Goal: Download file/media

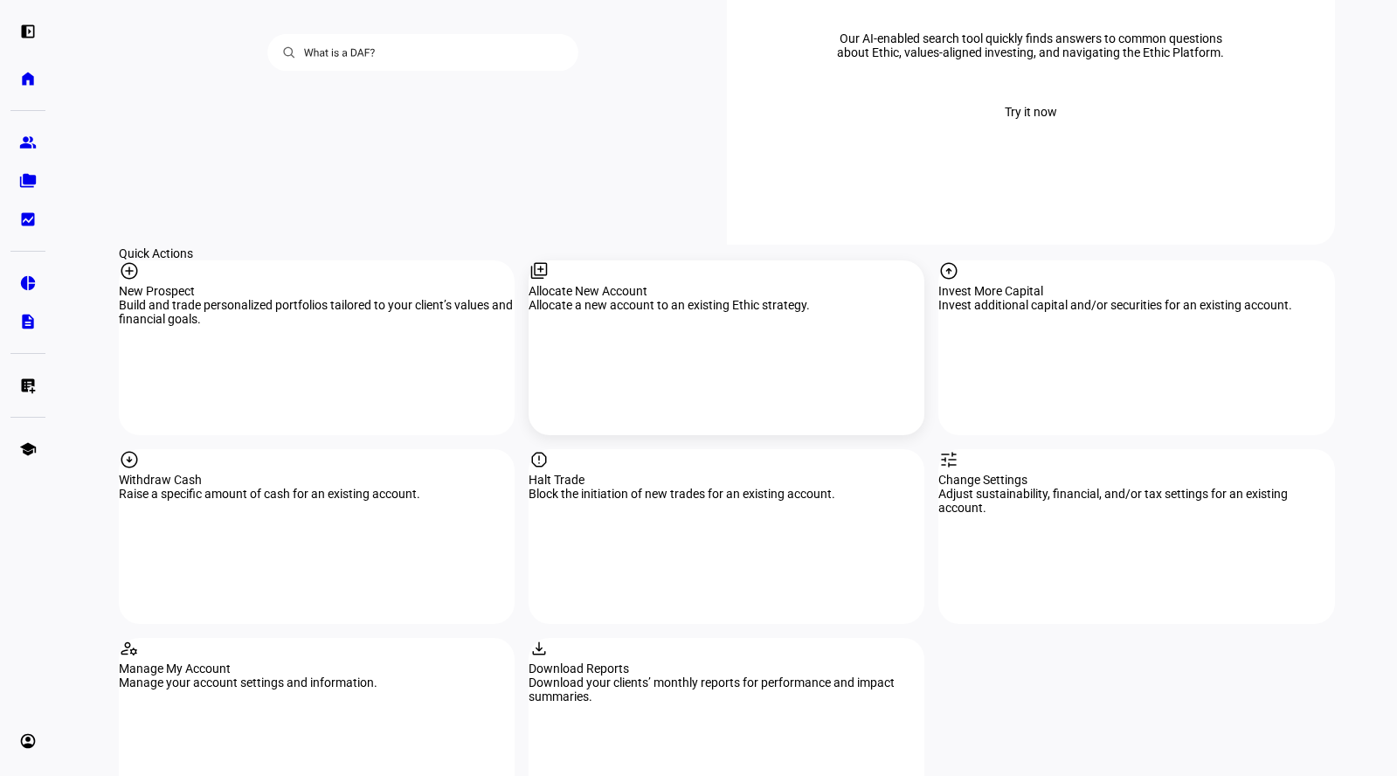
scroll to position [1660, 0]
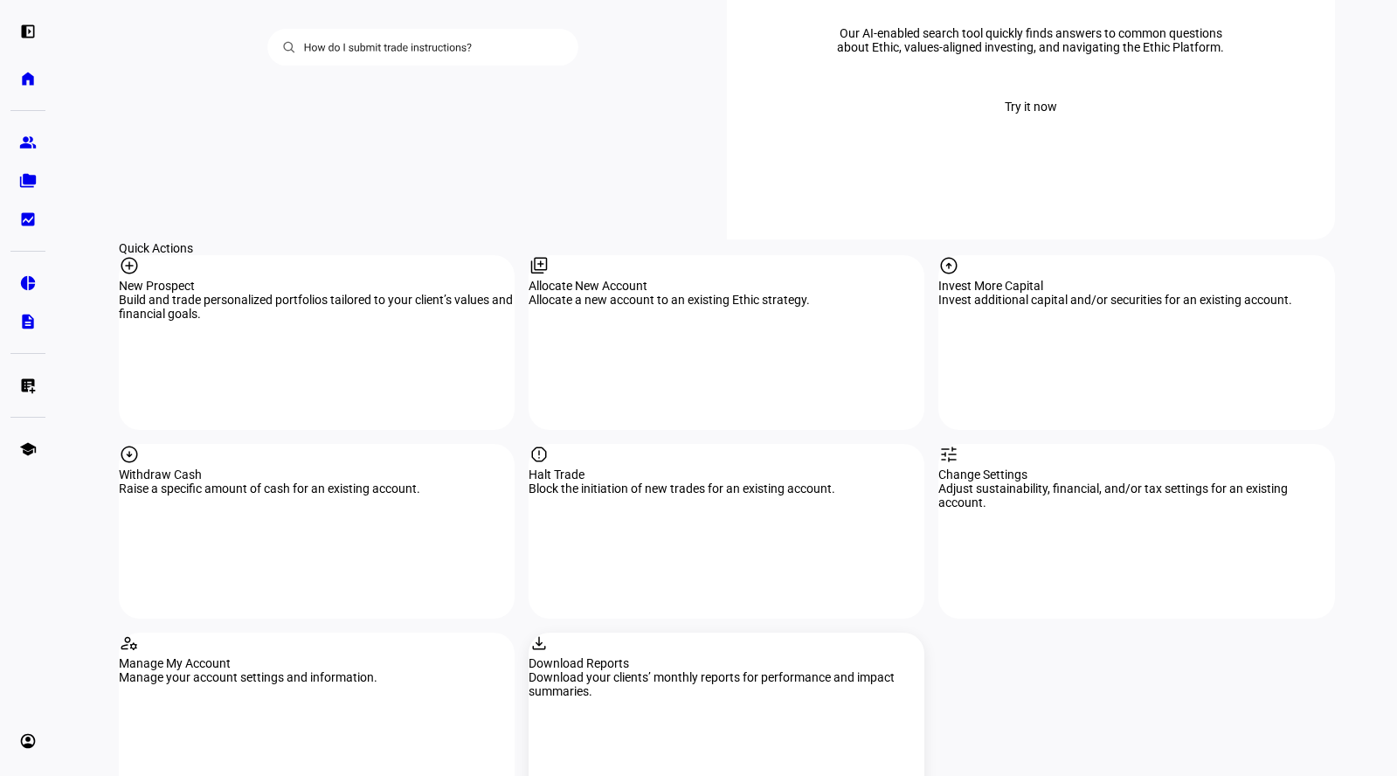
click at [612, 633] on div "download Download Reports Download your clients’ monthly reports for performanc…" at bounding box center [727, 720] width 396 height 175
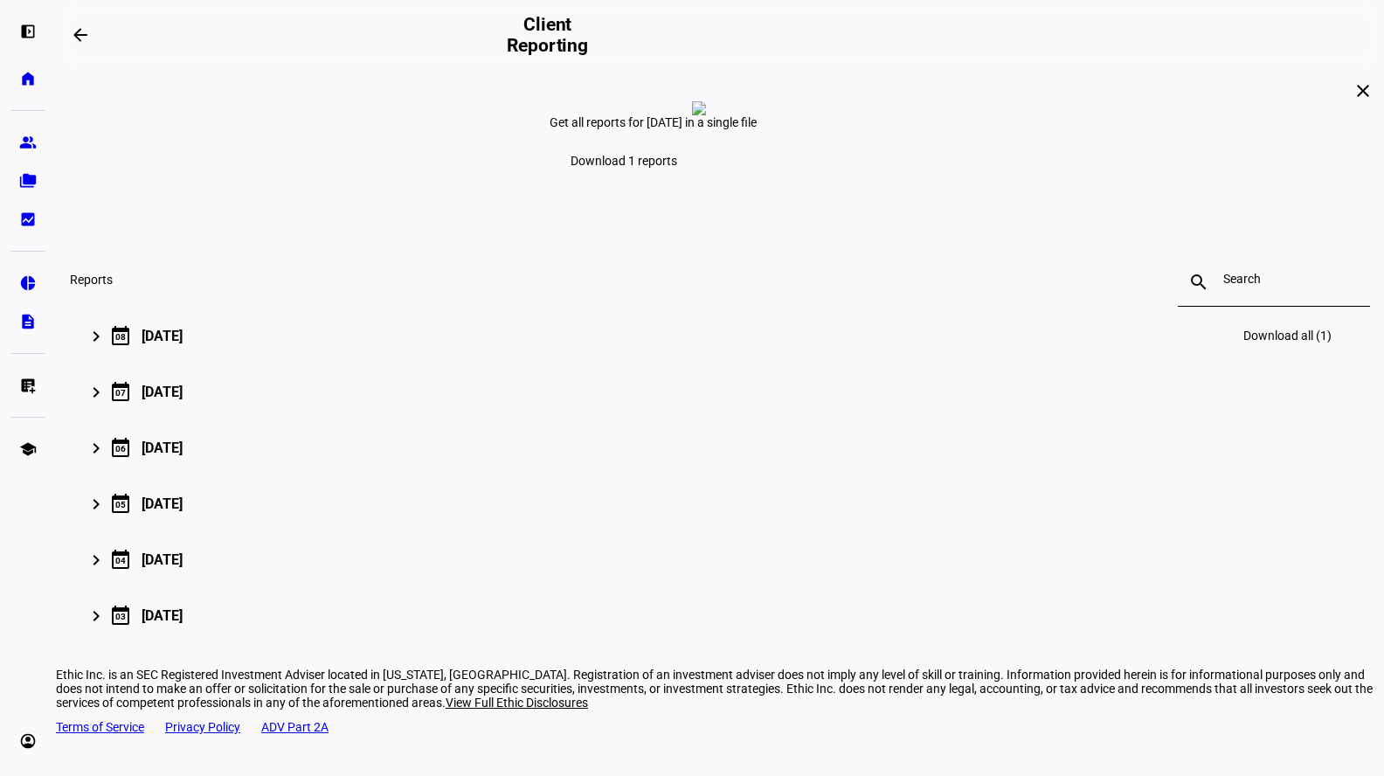
click at [107, 347] on mat-icon "keyboard_arrow_right" at bounding box center [96, 336] width 21 height 21
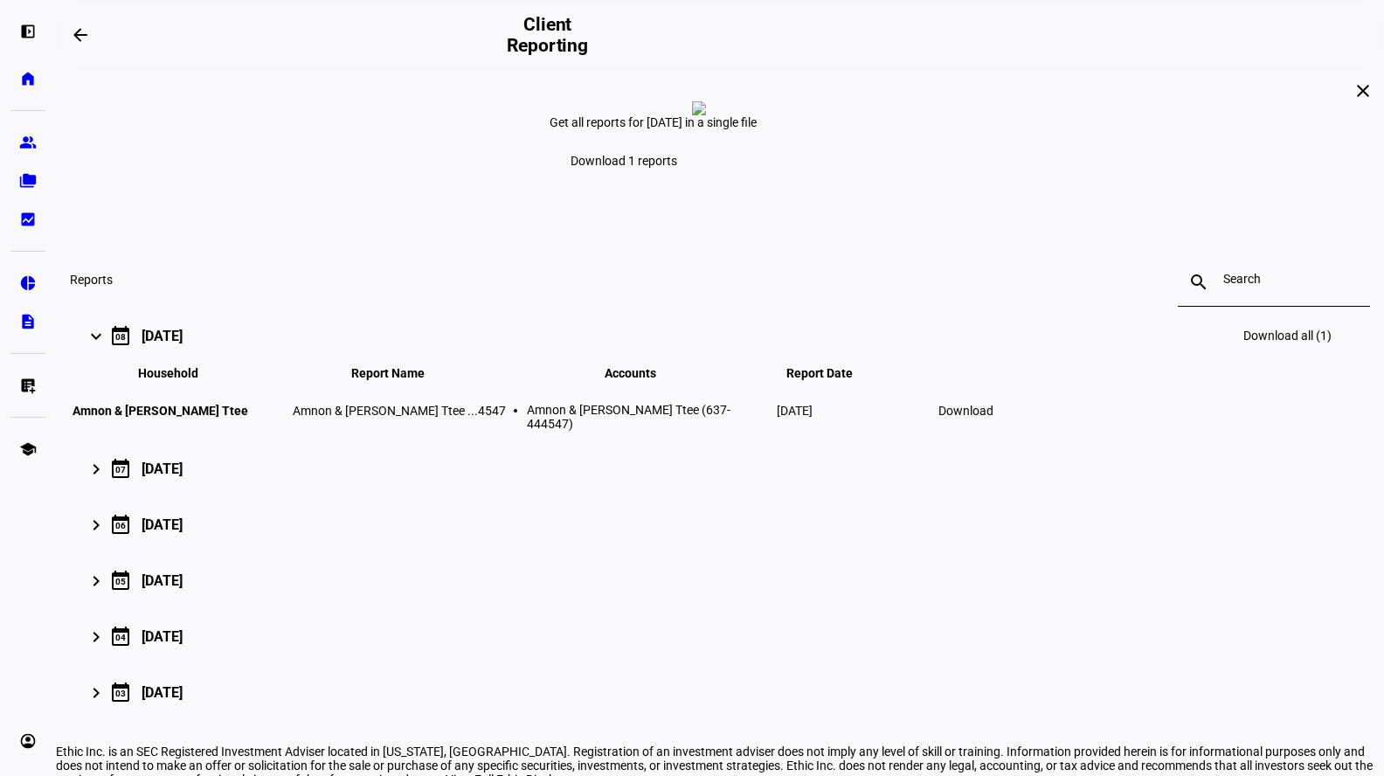
click at [993, 418] on span "Download" at bounding box center [965, 411] width 55 height 14
click at [29, 71] on eth-mat-symbol "home" at bounding box center [27, 78] width 17 height 17
